Goal: Complete application form

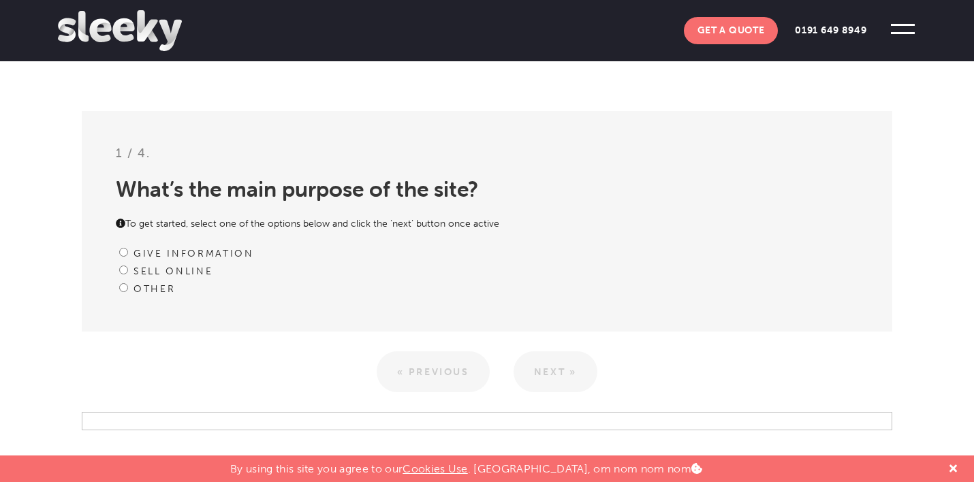
scroll to position [385, 0]
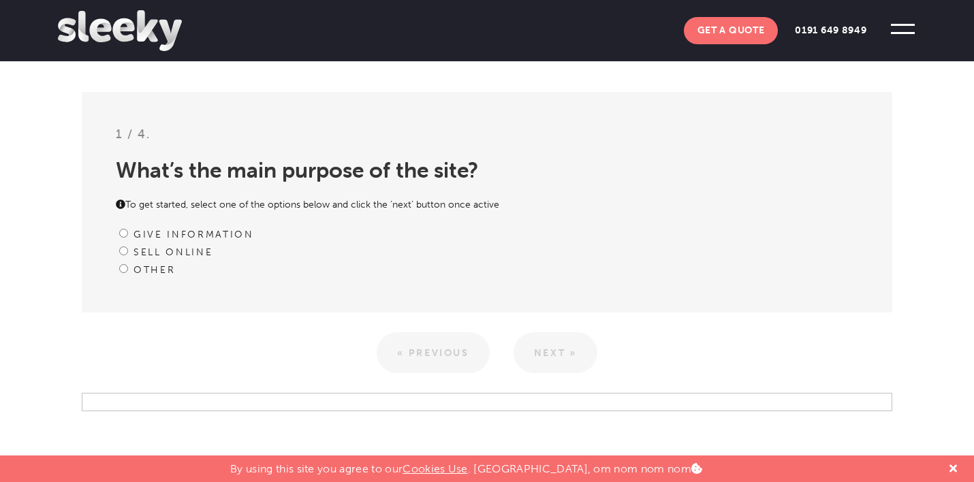
click at [206, 234] on label "Give information" at bounding box center [193, 235] width 121 height 12
click at [128, 234] on input "Give information" at bounding box center [123, 233] width 9 height 9
radio input "true"
click at [575, 350] on link "Next »" at bounding box center [556, 352] width 84 height 41
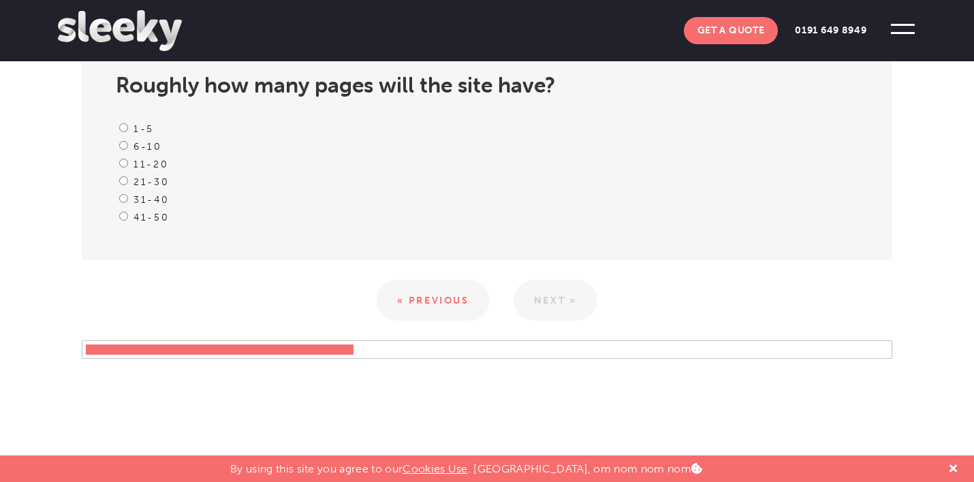
scroll to position [471, 0]
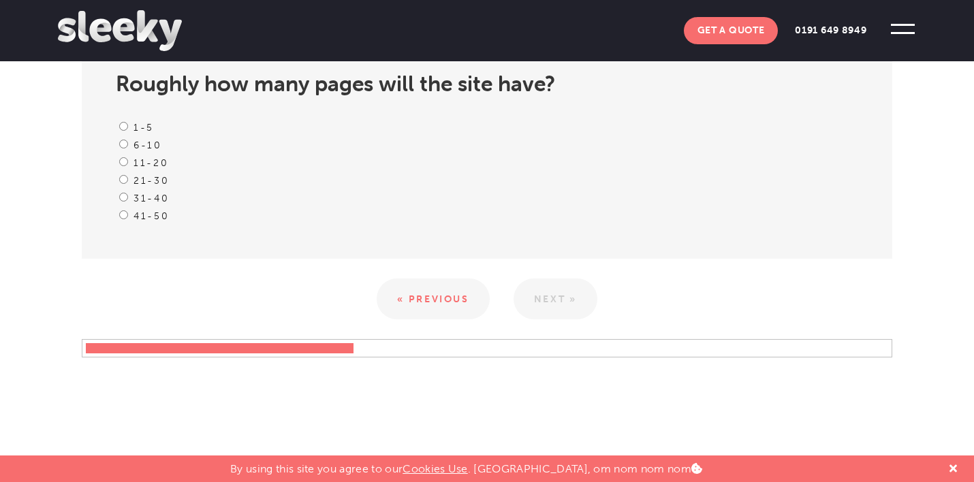
click at [123, 147] on input "6-10" at bounding box center [123, 144] width 9 height 9
radio input "true"
click at [555, 287] on link "Next »" at bounding box center [556, 299] width 84 height 41
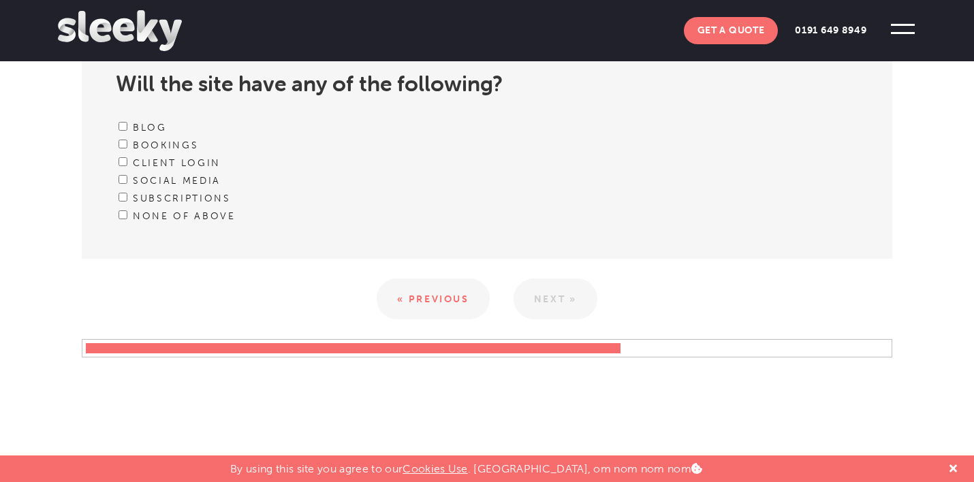
click at [125, 128] on input "Blog" at bounding box center [123, 126] width 9 height 9
checkbox input "true"
click at [584, 302] on link "Next »" at bounding box center [556, 299] width 84 height 41
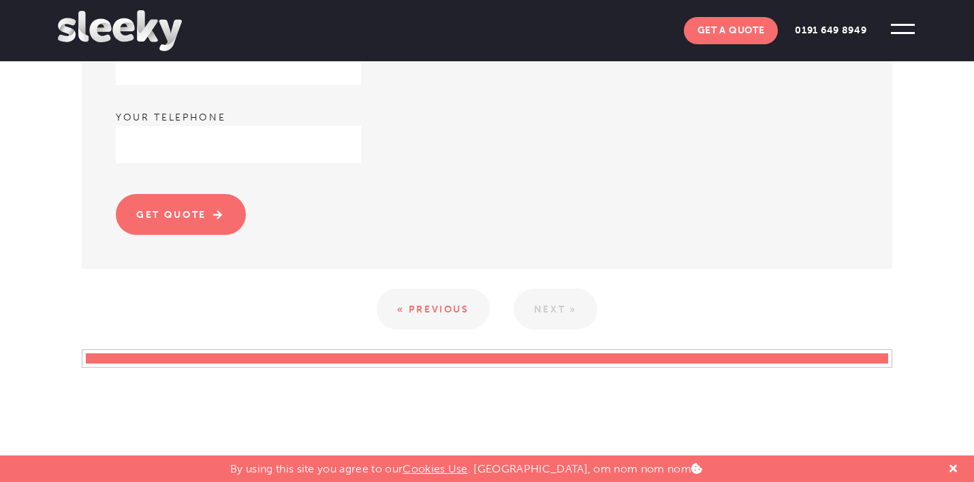
scroll to position [643, 0]
